Goal: Navigation & Orientation: Find specific page/section

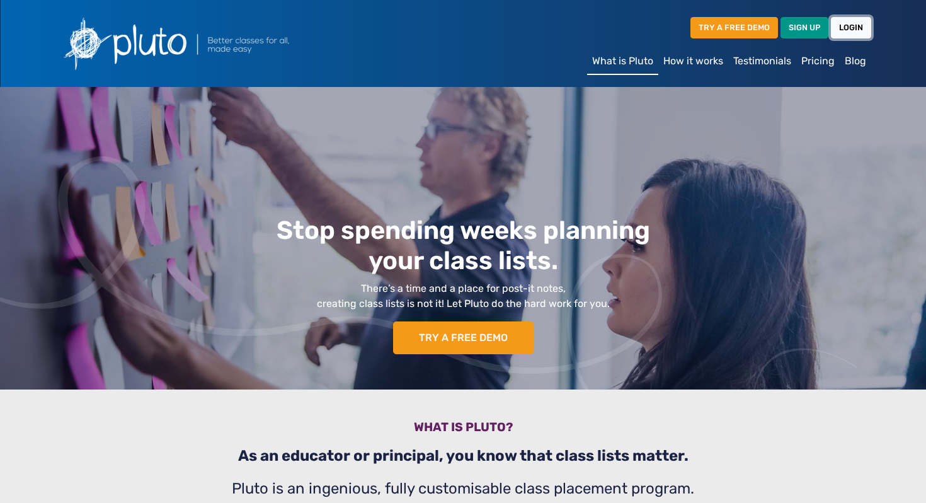
click at [844, 25] on link "LOGIN" at bounding box center [851, 27] width 40 height 21
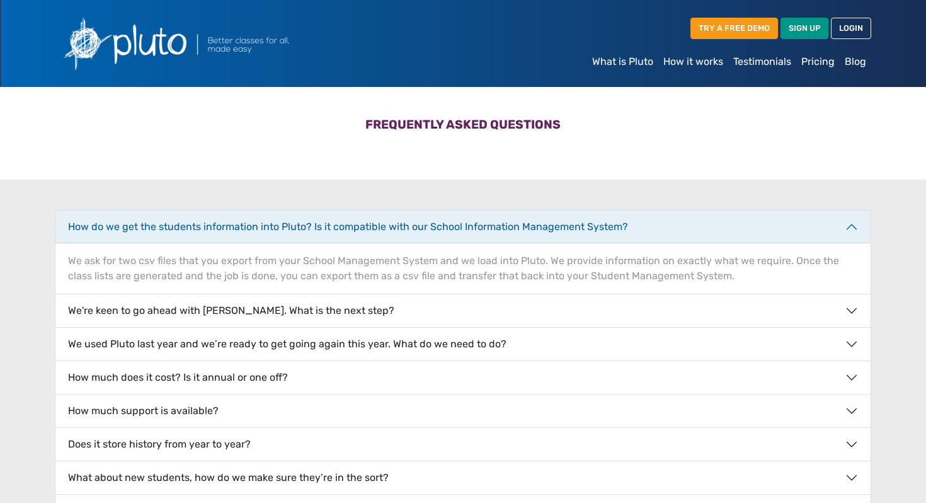
click at [694, 60] on link "How it works" at bounding box center [693, 61] width 70 height 25
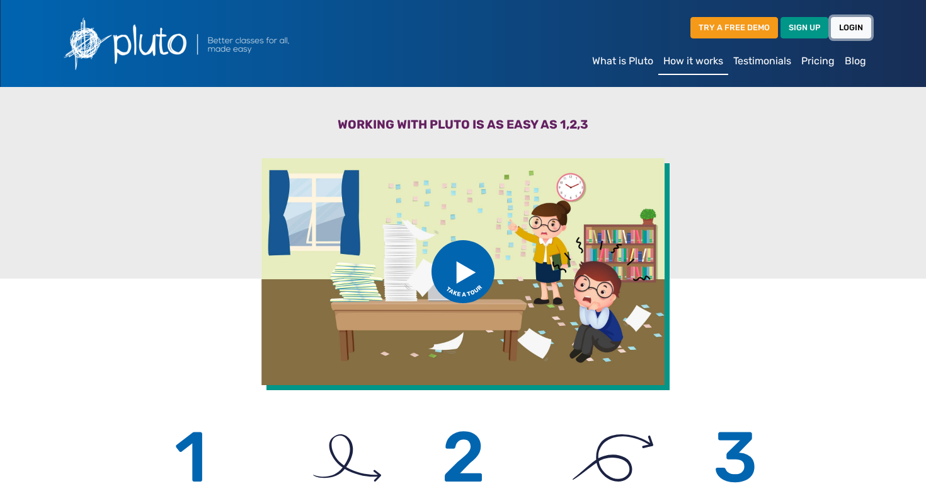
click at [842, 28] on link "LOGIN" at bounding box center [851, 27] width 40 height 21
